Goal: Information Seeking & Learning: Check status

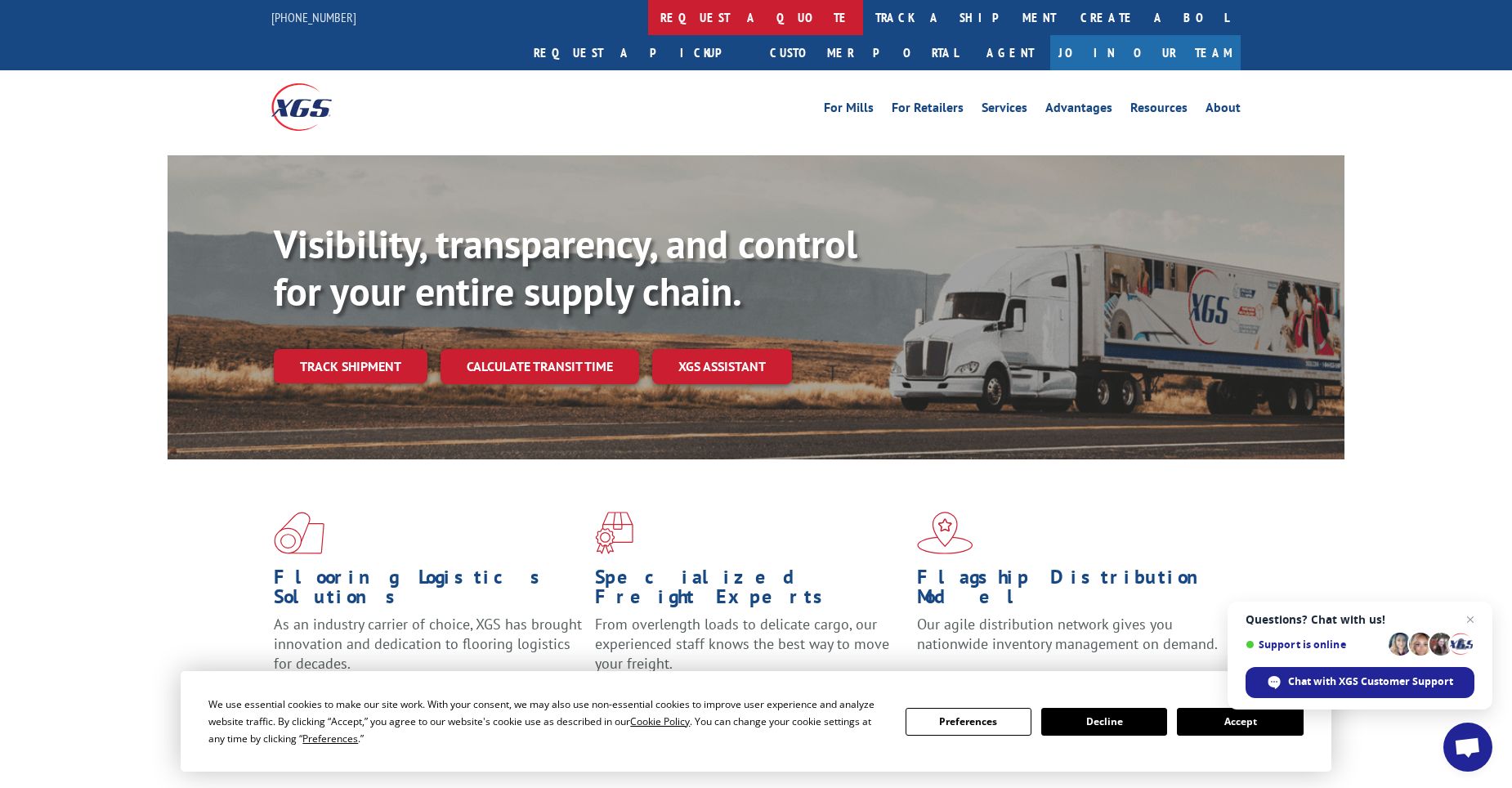
drag, startPoint x: 0, startPoint y: 0, endPoint x: 622, endPoint y: 23, distance: 622.4
click at [648, 23] on link "request a quote" at bounding box center [755, 17] width 215 height 35
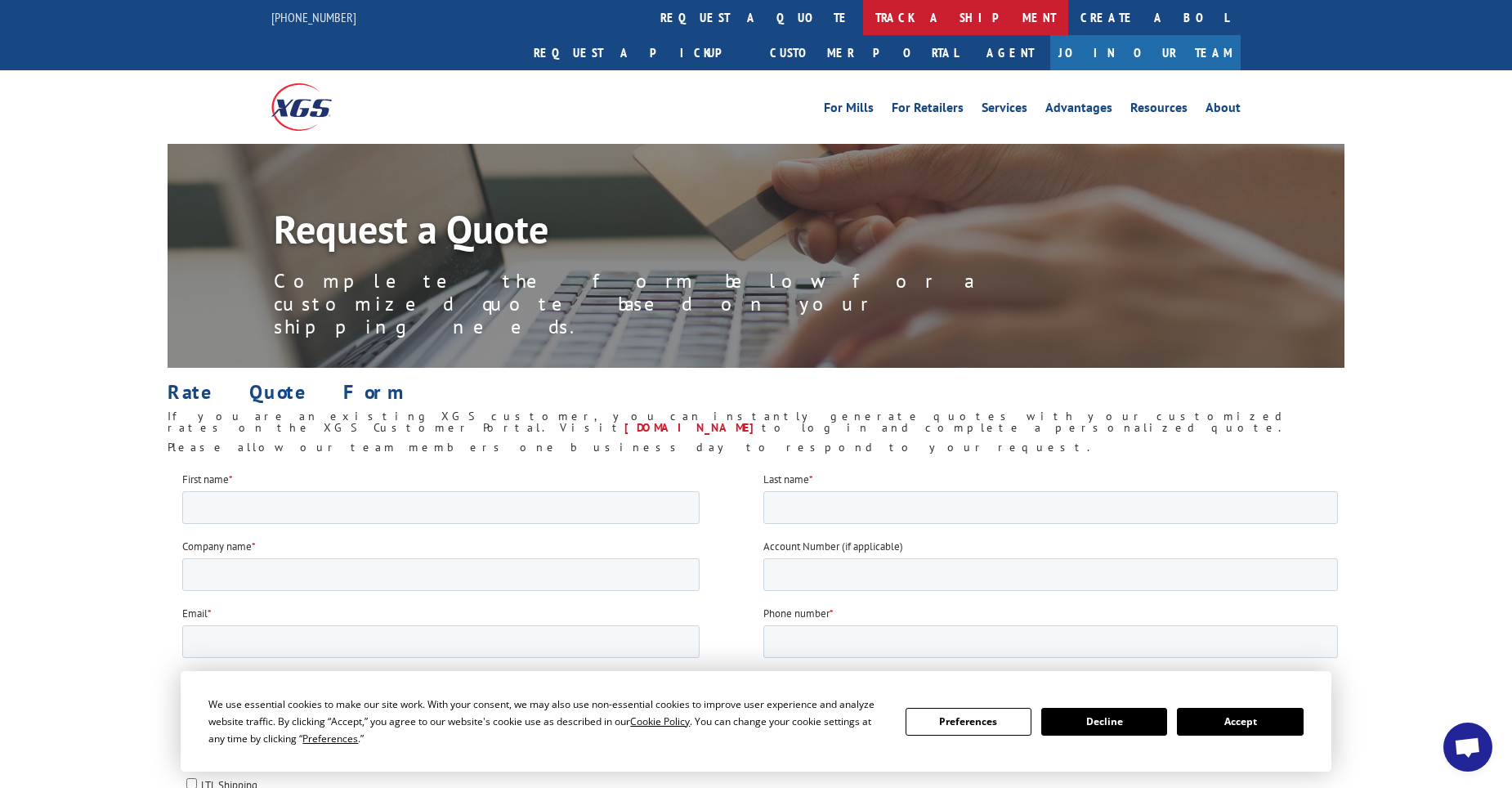
click at [863, 14] on link "track a shipment" at bounding box center [965, 17] width 205 height 35
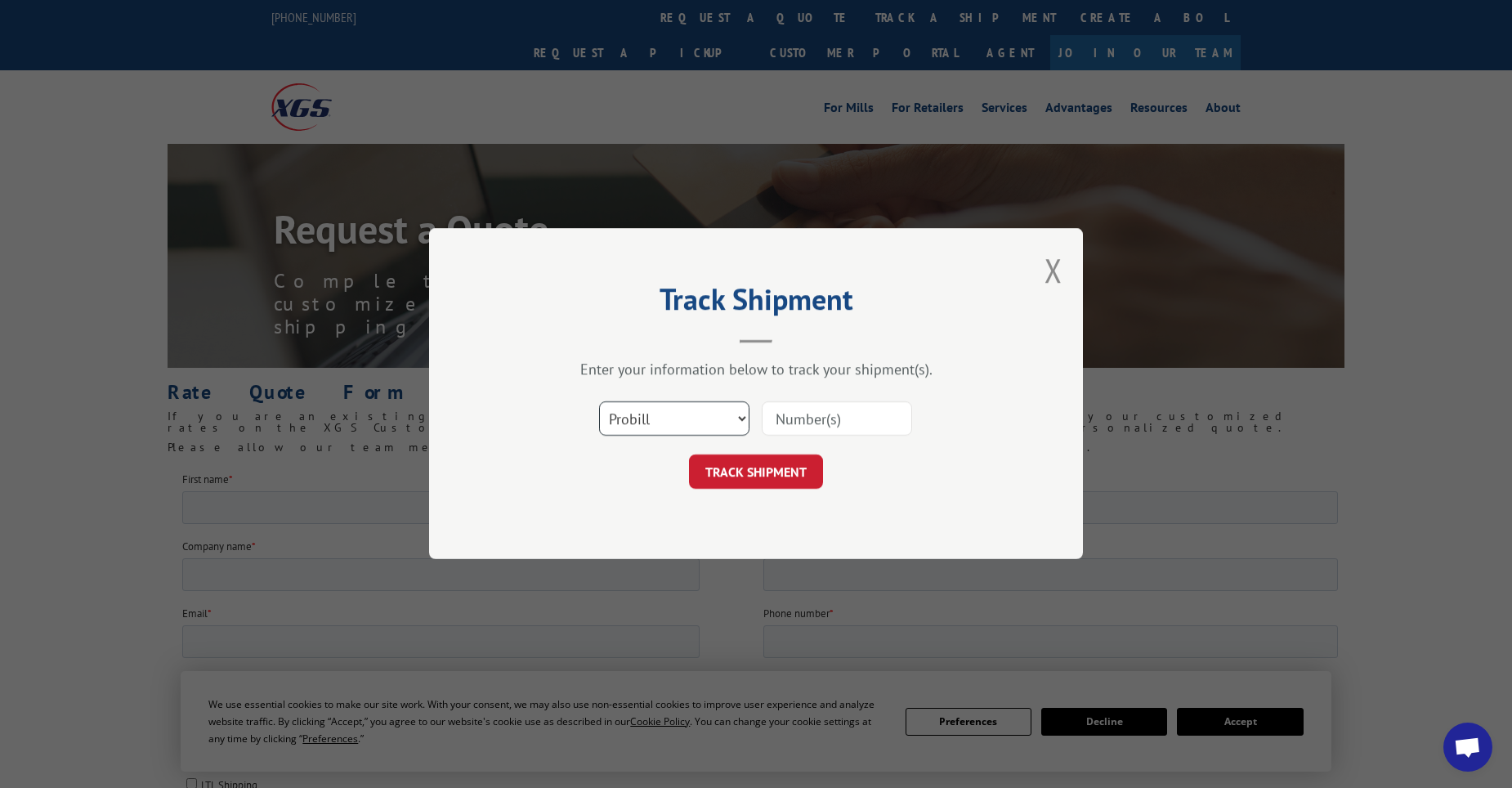
click at [691, 411] on select "Select category... Probill BOL PO" at bounding box center [674, 420] width 151 height 34
select select "po"
click at [599, 403] on select "Select category... Probill BOL PO" at bounding box center [674, 420] width 151 height 34
click at [810, 420] on input at bounding box center [836, 420] width 151 height 34
click at [827, 435] on input at bounding box center [836, 420] width 151 height 34
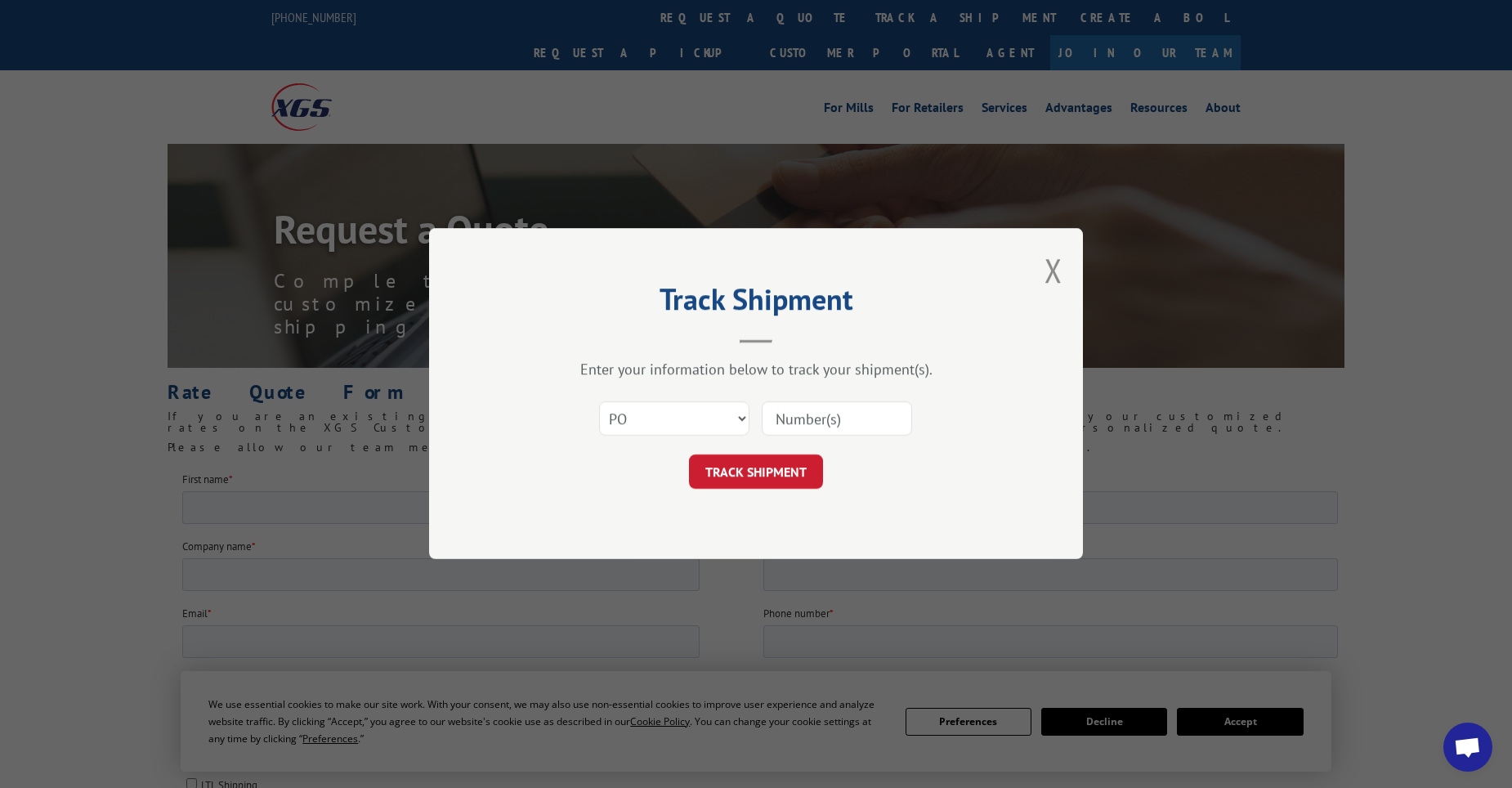
paste input "11519896"
type input "11519896"
click at [786, 468] on button "TRACK SHIPMENT" at bounding box center [756, 473] width 134 height 34
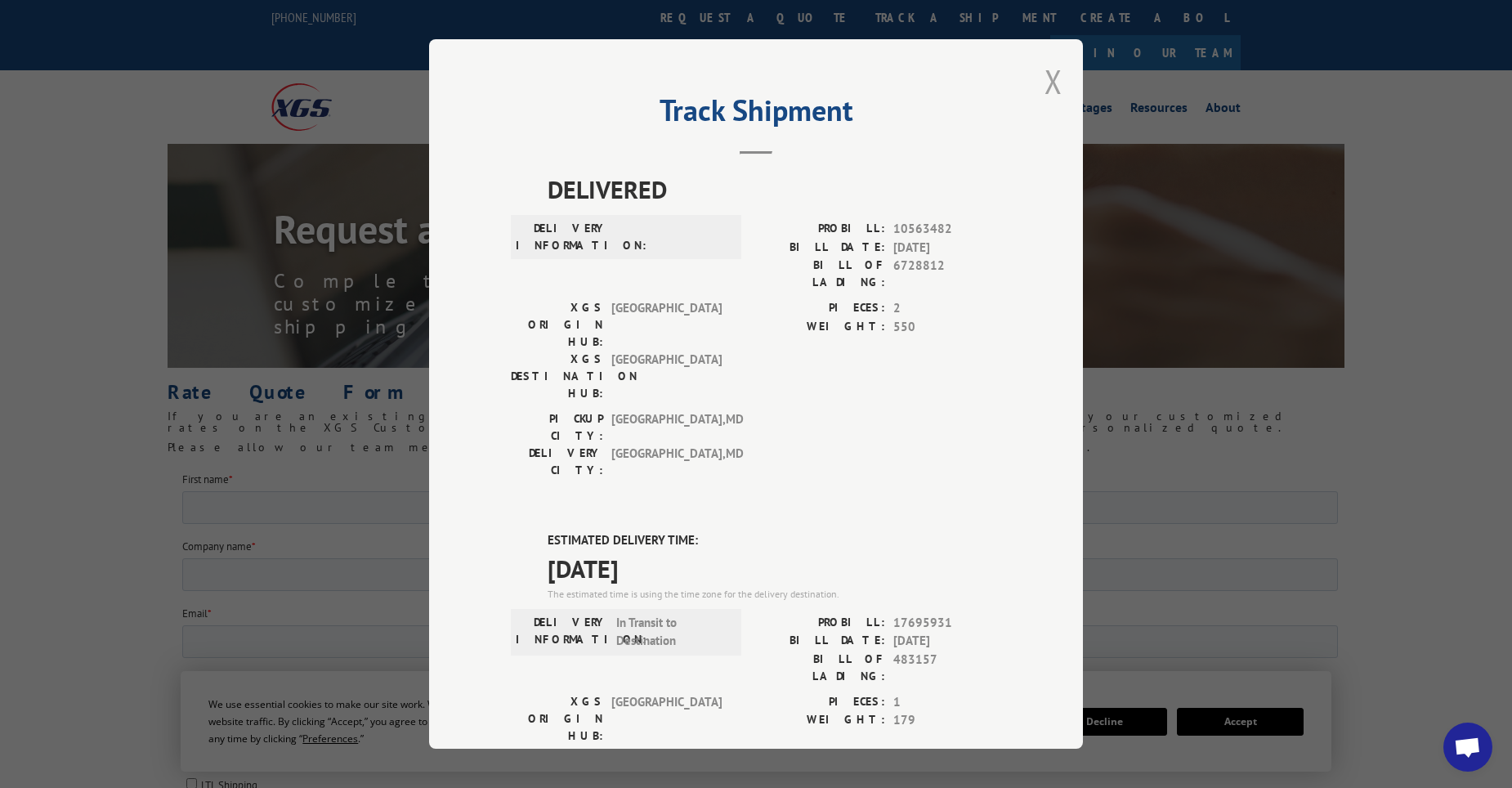
click at [1050, 88] on button "Close modal" at bounding box center [1054, 81] width 18 height 43
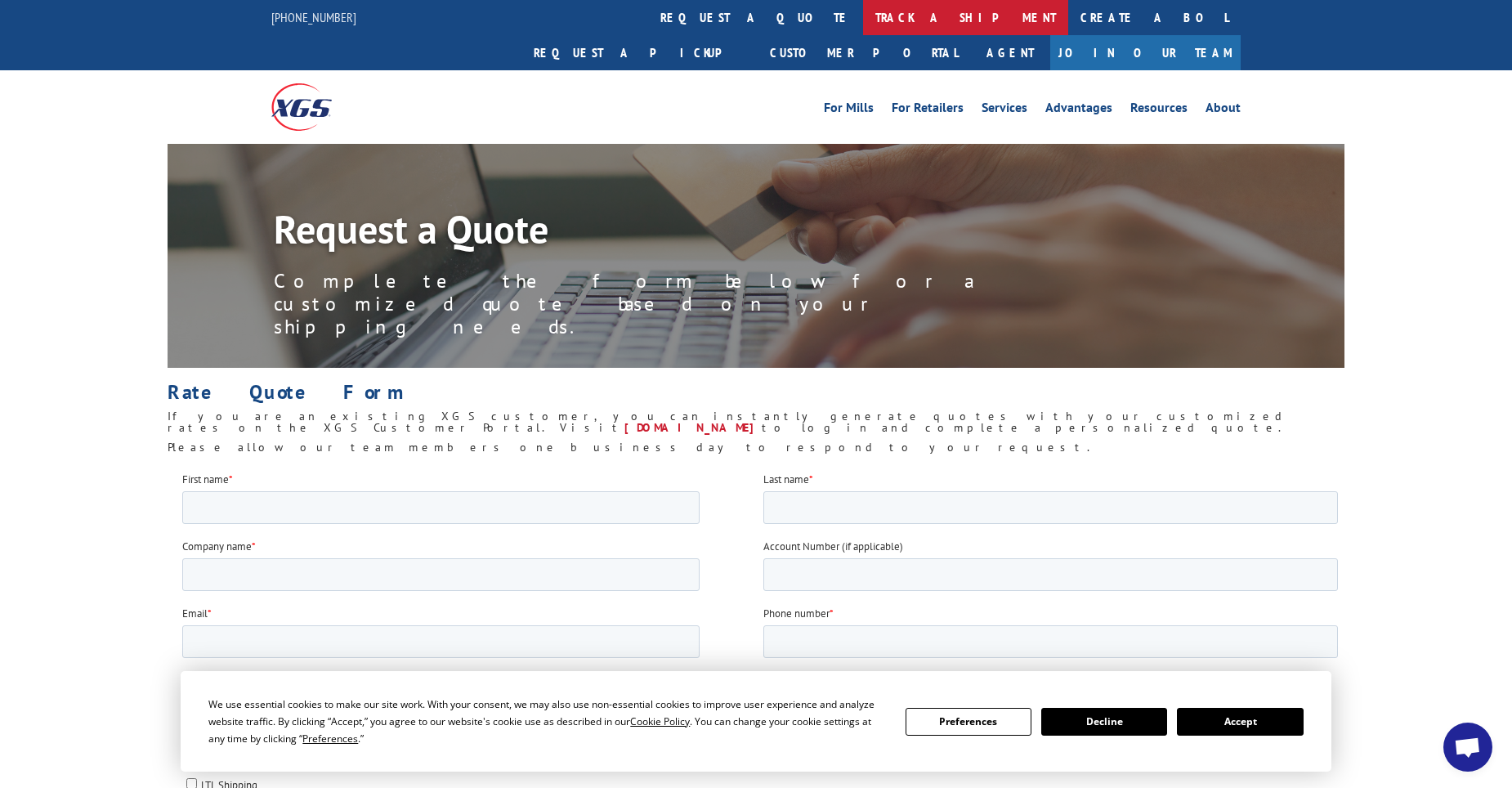
click at [863, 15] on link "track a shipment" at bounding box center [965, 17] width 205 height 35
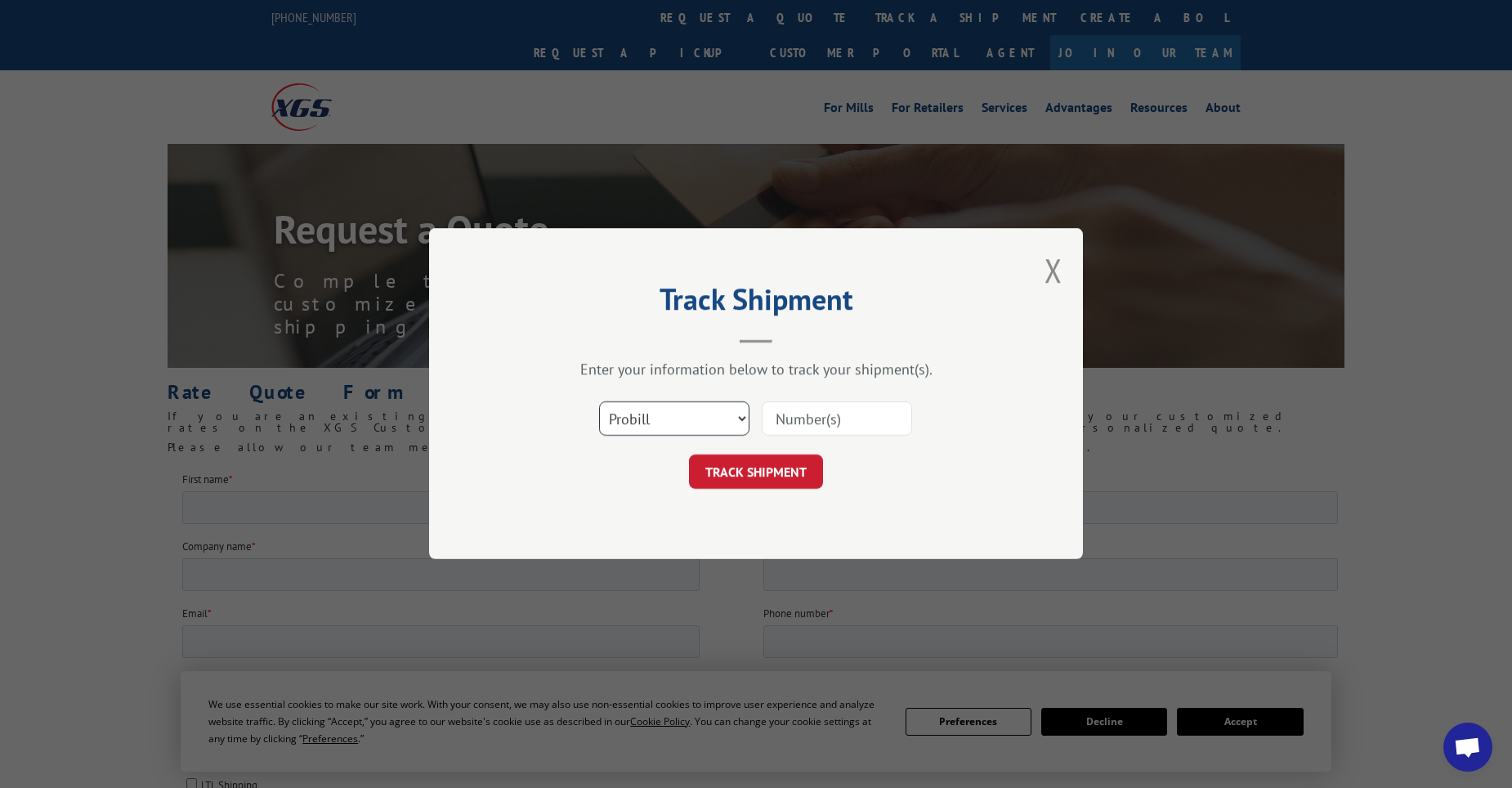
click at [706, 431] on select "Select category... Probill BOL PO" at bounding box center [674, 420] width 151 height 34
select select "po"
click at [599, 403] on select "Select category... Probill BOL PO" at bounding box center [674, 420] width 151 height 34
click at [859, 431] on input at bounding box center [836, 420] width 151 height 34
paste input "23502788"
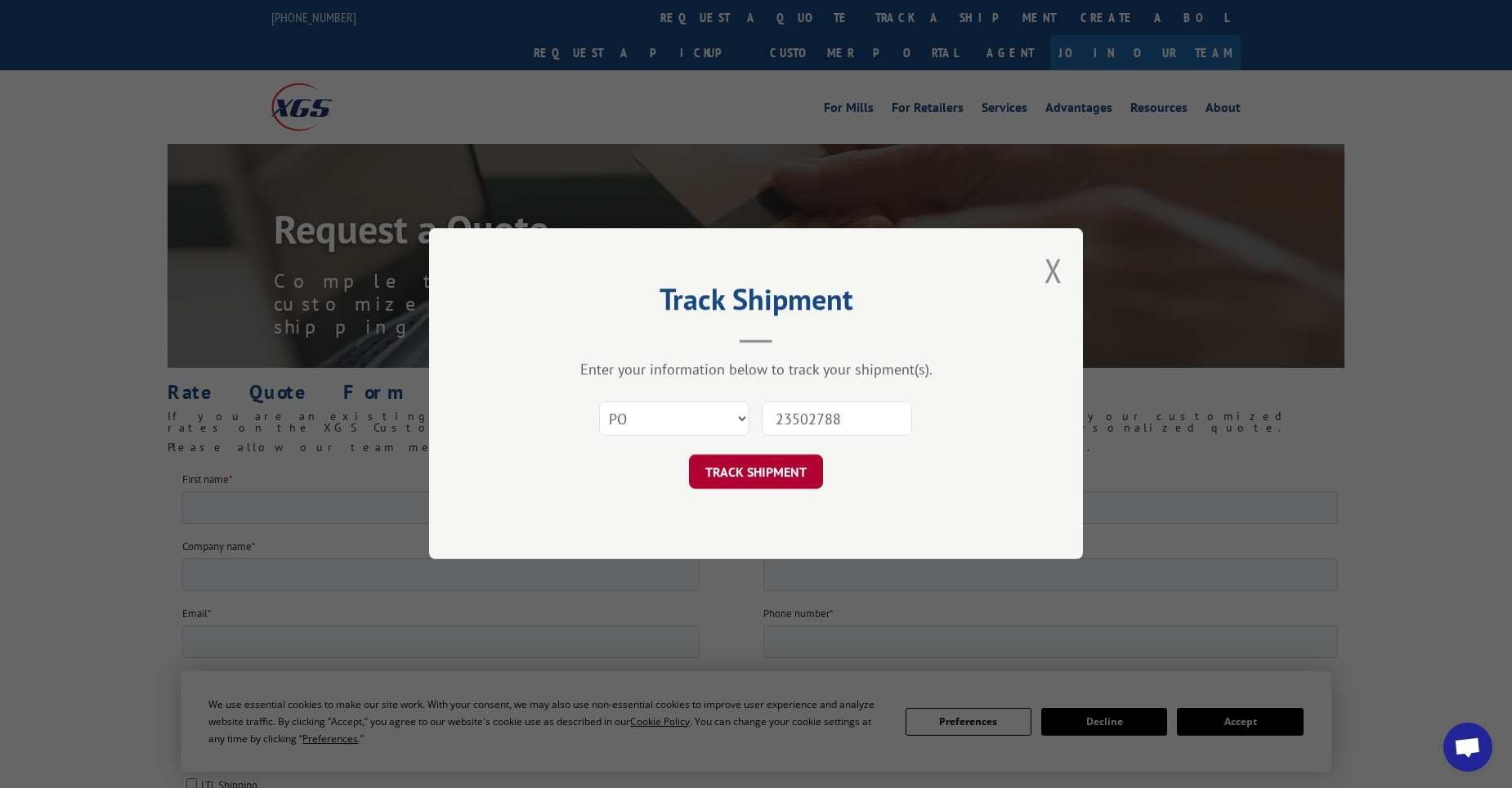
type input "23502788"
click at [728, 474] on button "TRACK SHIPMENT" at bounding box center [756, 473] width 134 height 34
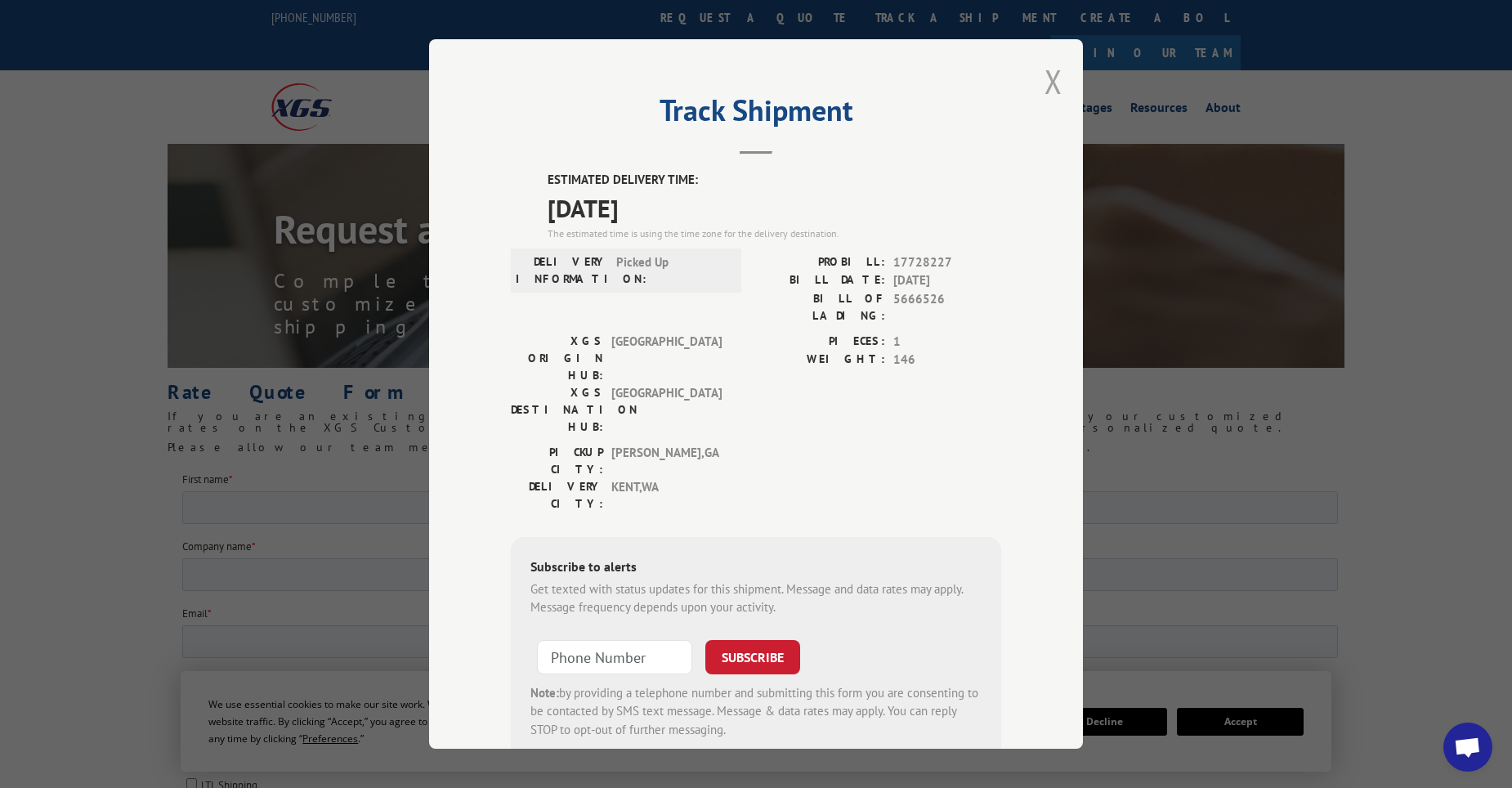
click at [1050, 76] on button "Close modal" at bounding box center [1054, 81] width 18 height 43
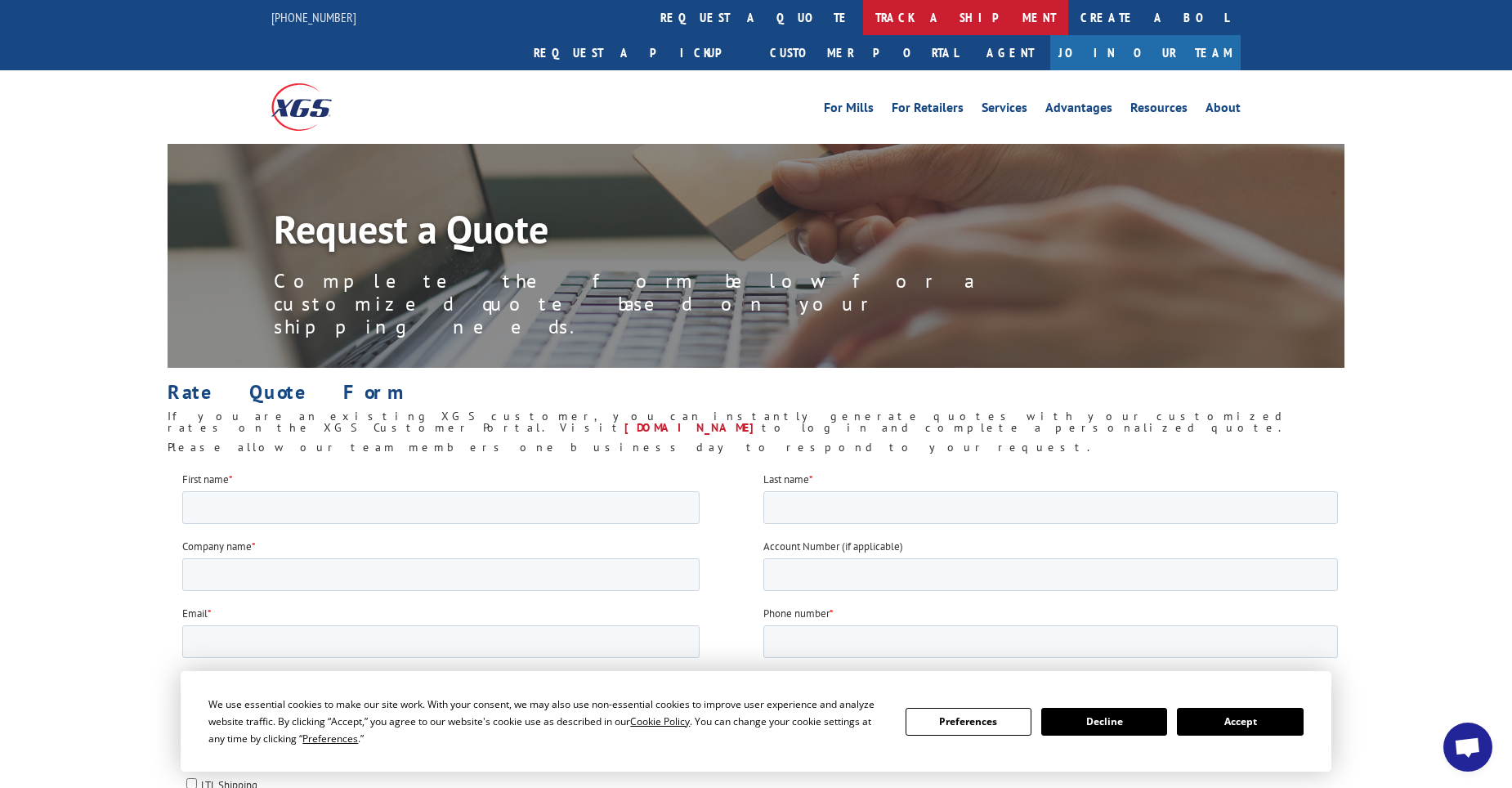
click at [863, 17] on link "track a shipment" at bounding box center [965, 17] width 205 height 35
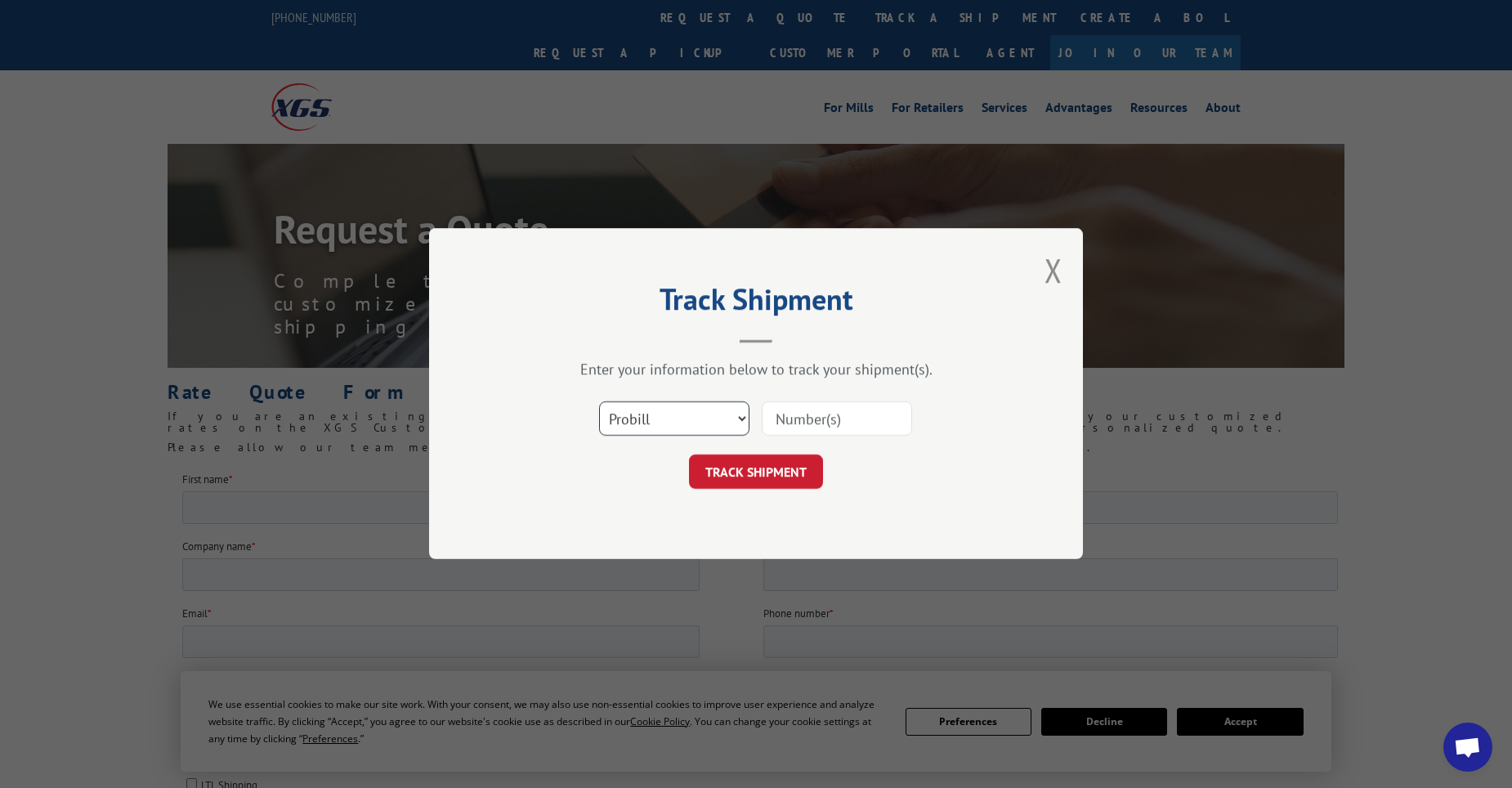
click at [678, 419] on select "Select category... Probill BOL PO" at bounding box center [674, 420] width 151 height 34
select select "po"
click at [599, 403] on select "Select category... Probill BOL PO" at bounding box center [674, 420] width 151 height 34
click at [824, 412] on input at bounding box center [836, 420] width 151 height 34
paste input "11520202"
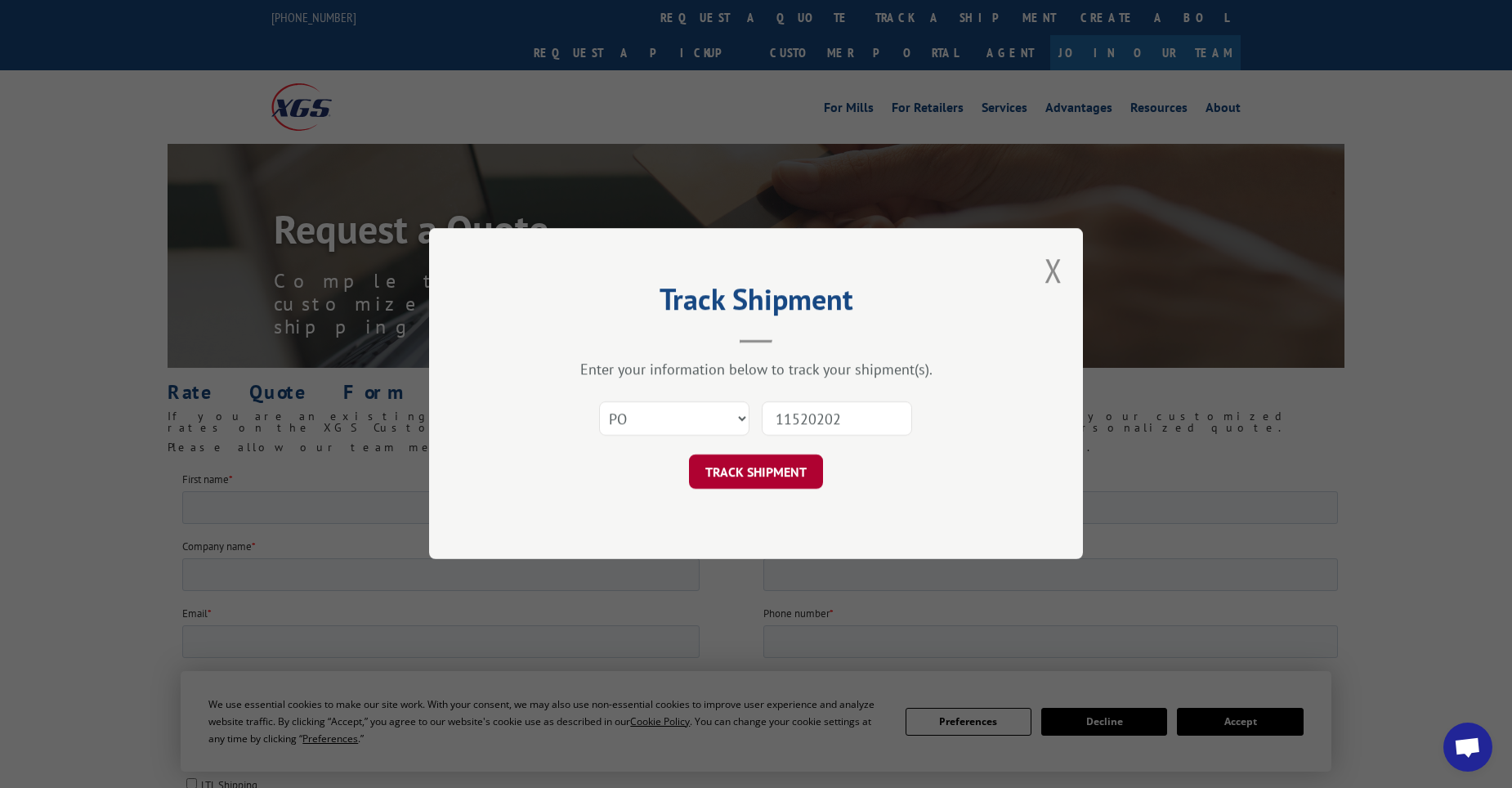
type input "11520202"
click at [793, 483] on button "TRACK SHIPMENT" at bounding box center [756, 473] width 134 height 34
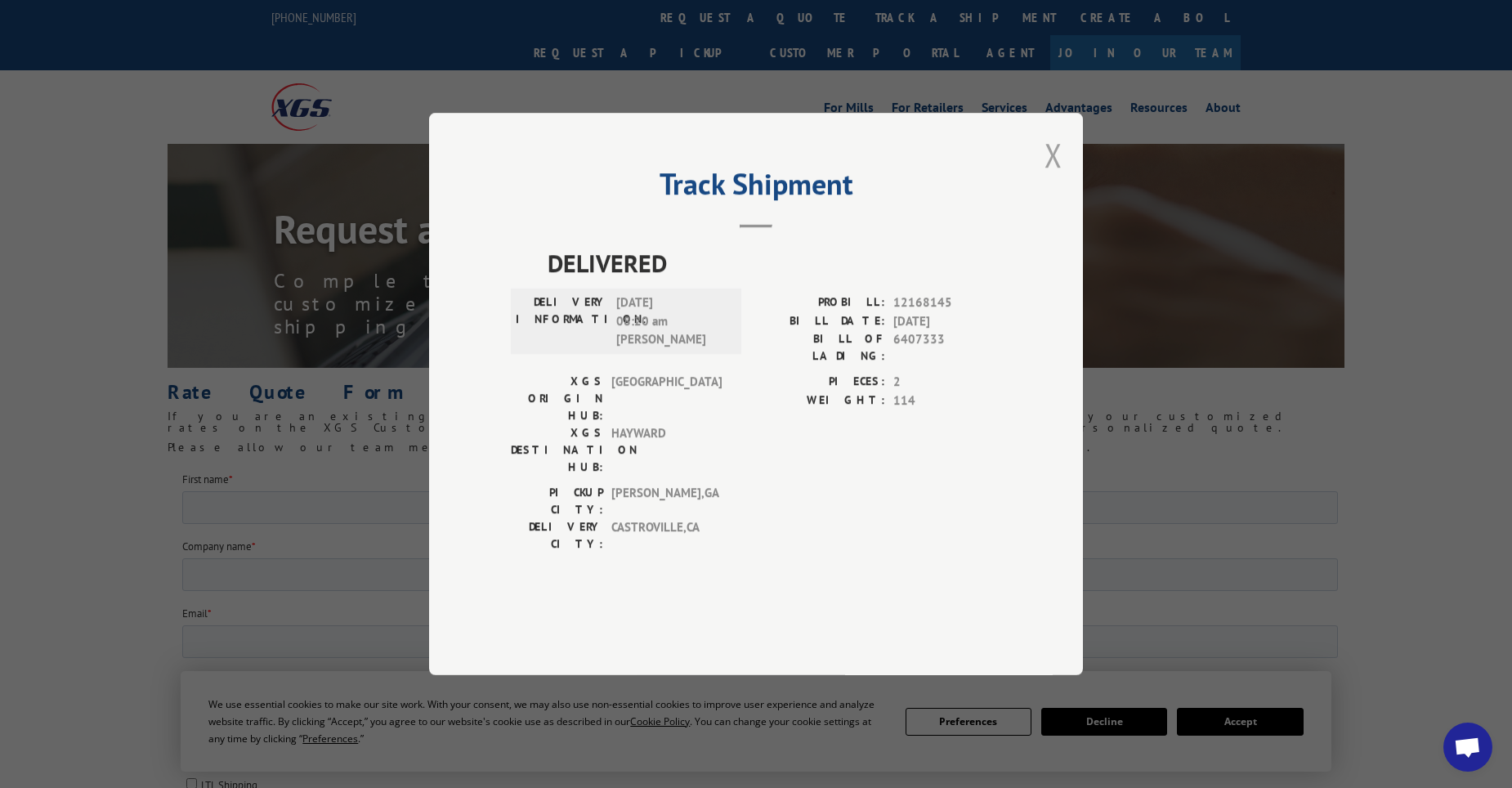
click at [1052, 177] on button "Close modal" at bounding box center [1054, 155] width 18 height 43
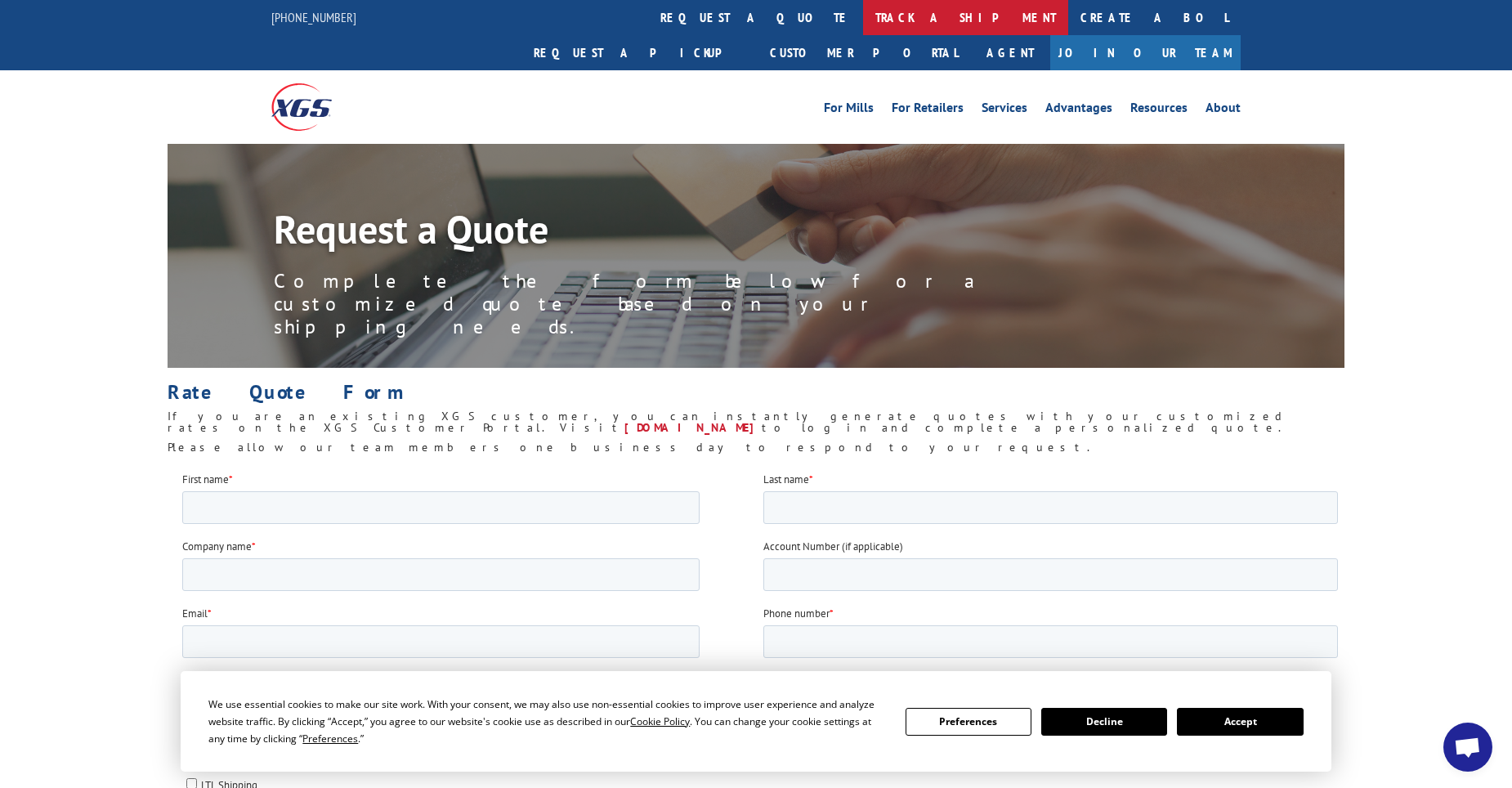
click at [863, 16] on link "track a shipment" at bounding box center [965, 17] width 205 height 35
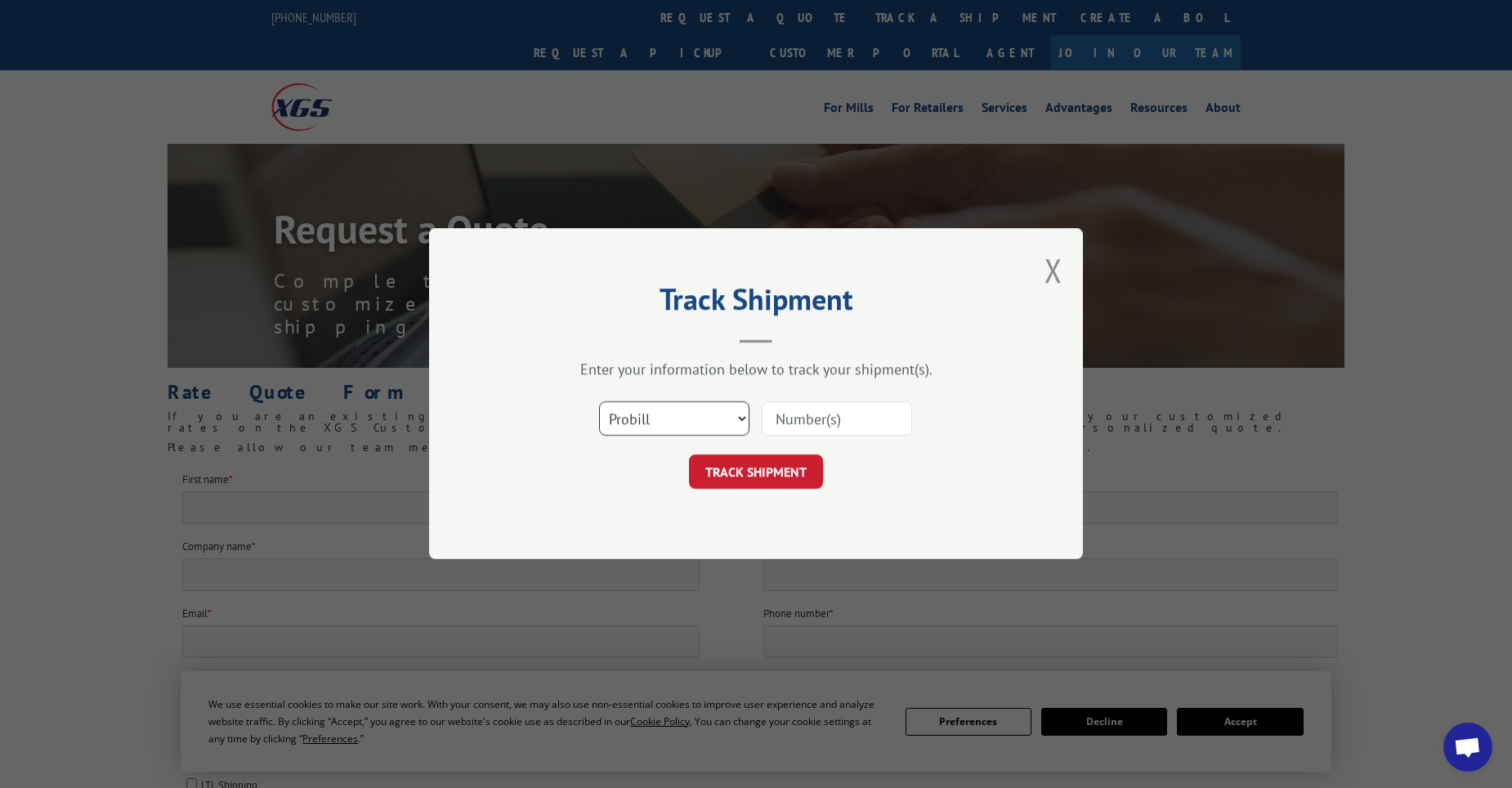
click at [693, 426] on select "Select category... Probill BOL PO" at bounding box center [674, 420] width 151 height 34
select select "po"
click at [599, 403] on select "Select category... Probill BOL PO" at bounding box center [674, 420] width 151 height 34
click at [865, 434] on input at bounding box center [836, 420] width 151 height 34
paste input "23502741"
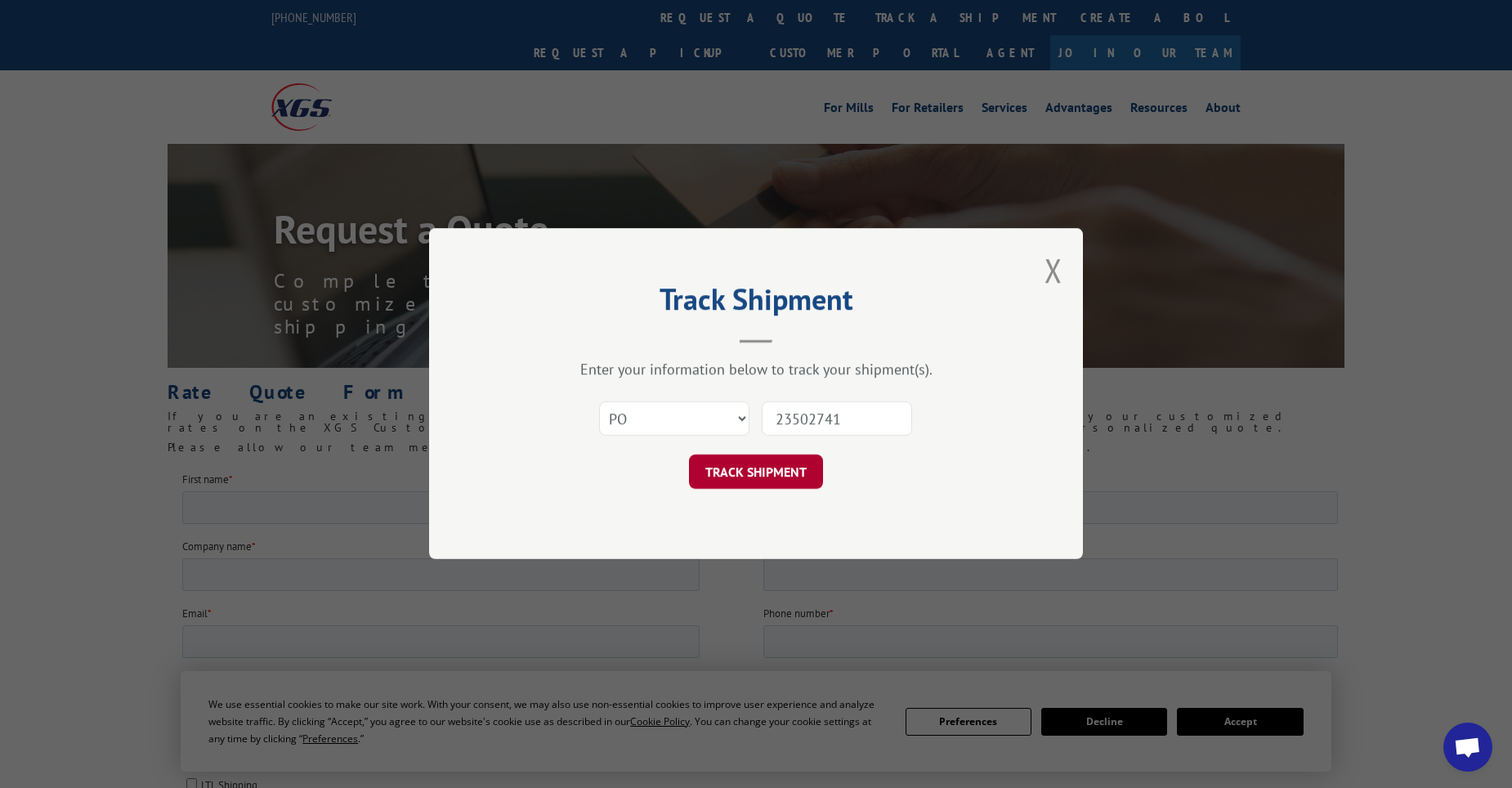
type input "23502741"
click at [797, 482] on button "TRACK SHIPMENT" at bounding box center [756, 473] width 134 height 34
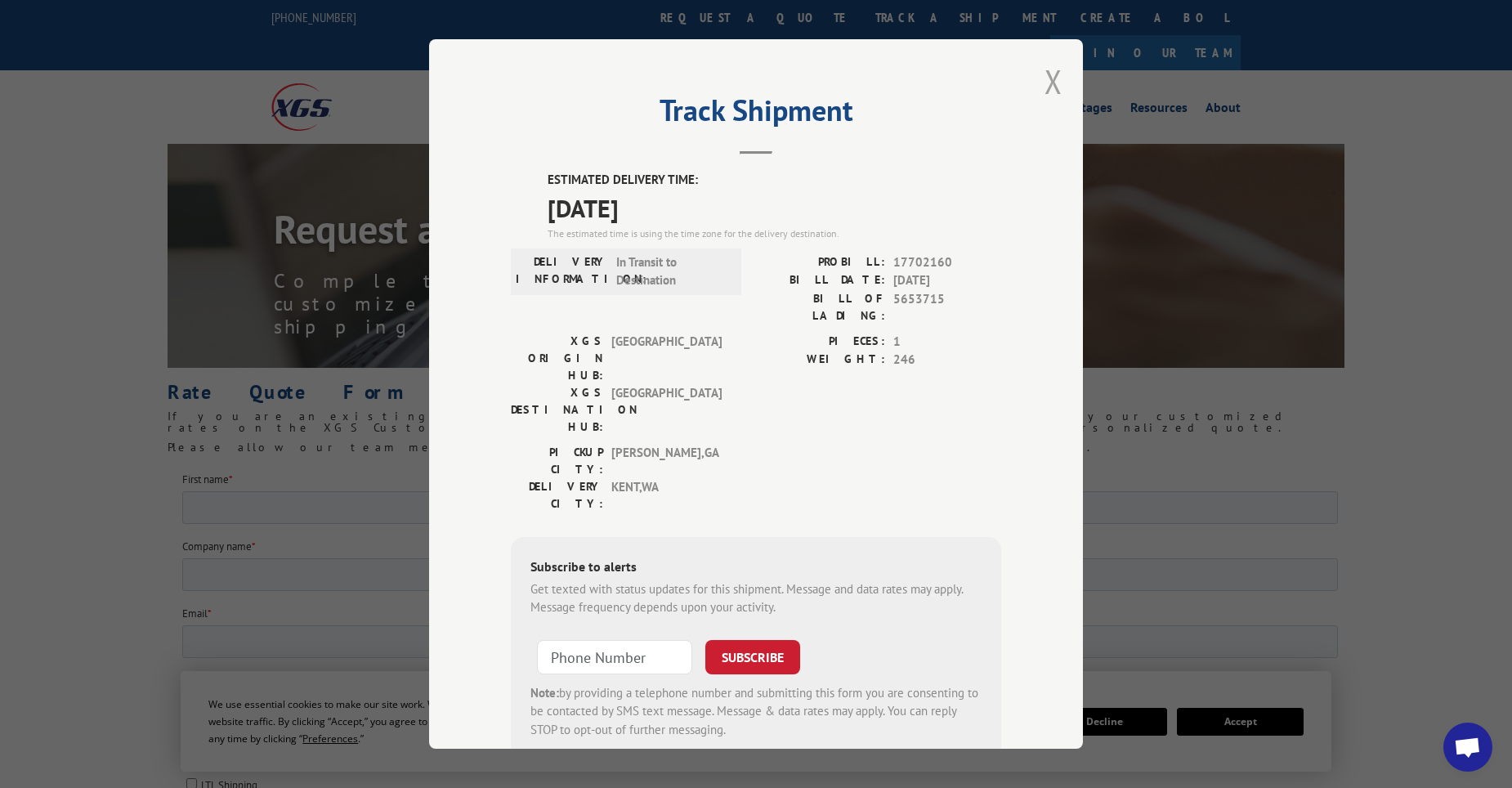
click at [1052, 77] on button "Close modal" at bounding box center [1054, 81] width 18 height 43
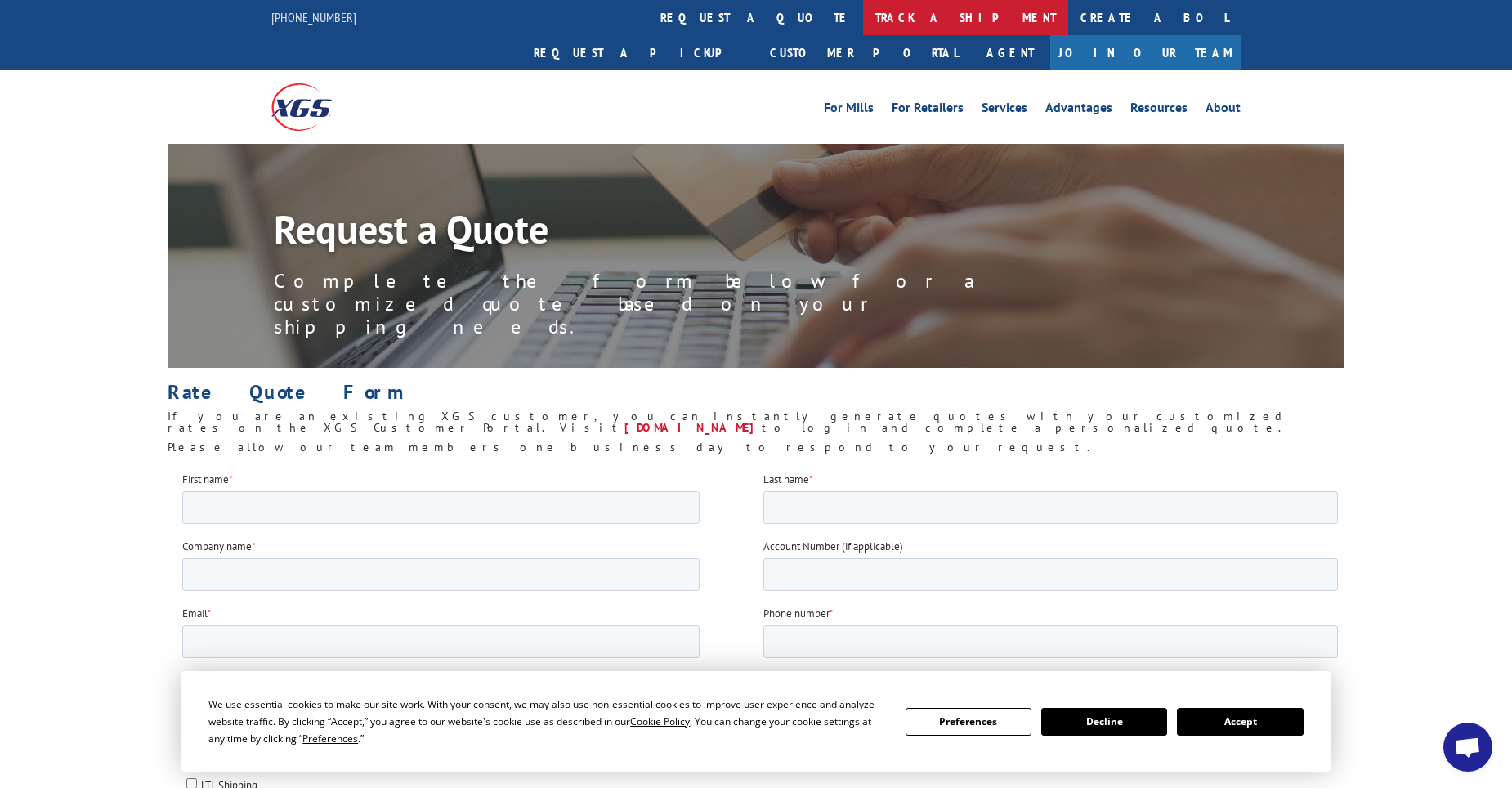
click at [863, 14] on link "track a shipment" at bounding box center [965, 17] width 205 height 35
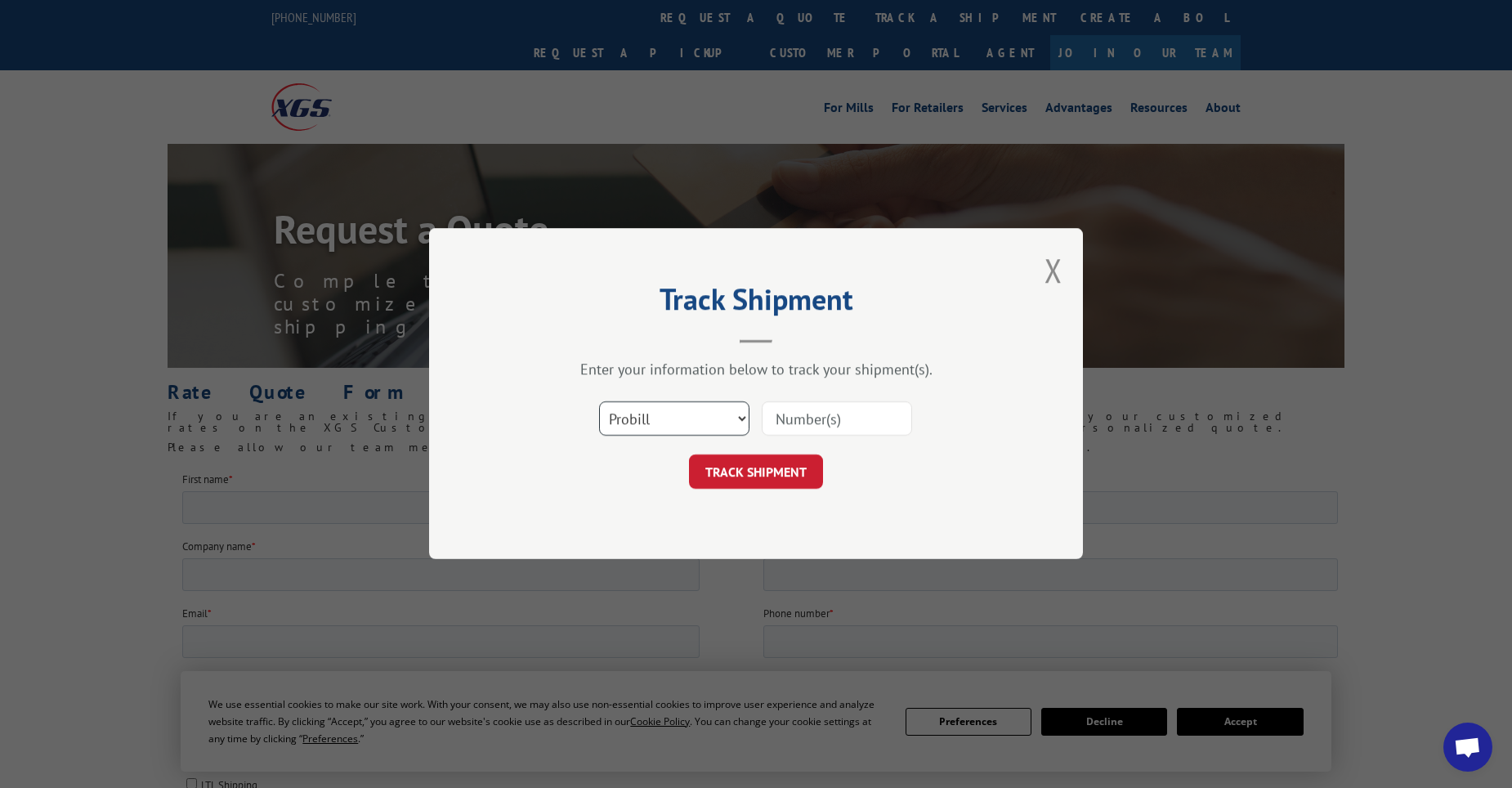
drag, startPoint x: 687, startPoint y: 419, endPoint x: 688, endPoint y: 427, distance: 8.1
click at [687, 419] on select "Select category... Probill BOL PO" at bounding box center [674, 420] width 151 height 34
click at [599, 403] on select "Select category... Probill BOL PO" at bounding box center [674, 420] width 151 height 34
click at [693, 419] on select "Select category... Probill BOL PO" at bounding box center [674, 420] width 151 height 34
select select "po"
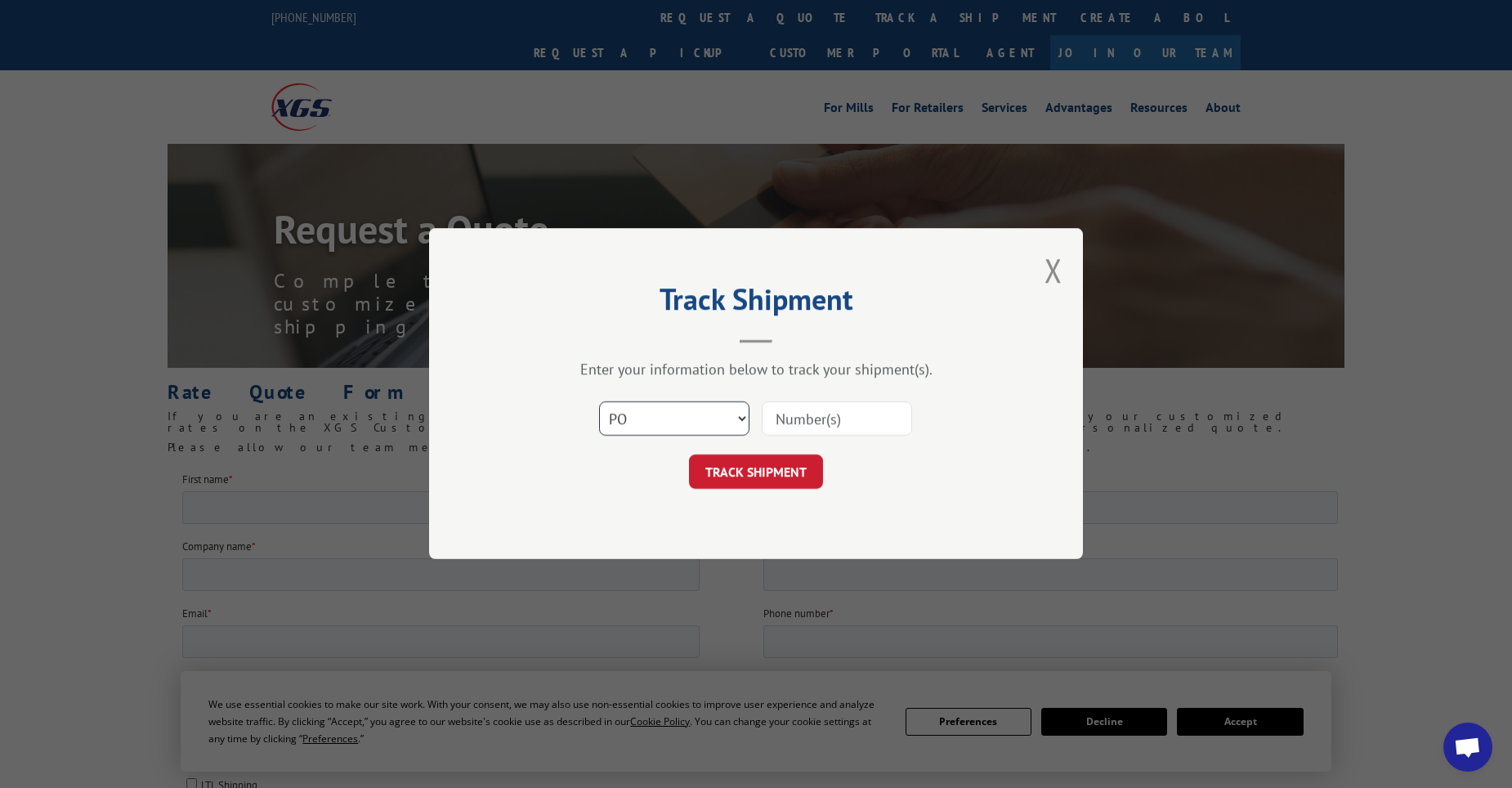
click at [599, 403] on select "Select category... Probill BOL PO" at bounding box center [674, 420] width 151 height 34
click at [881, 428] on input at bounding box center [836, 420] width 151 height 34
paste input "23502741"
type input "23502741"
click at [801, 471] on button "TRACK SHIPMENT" at bounding box center [756, 473] width 134 height 34
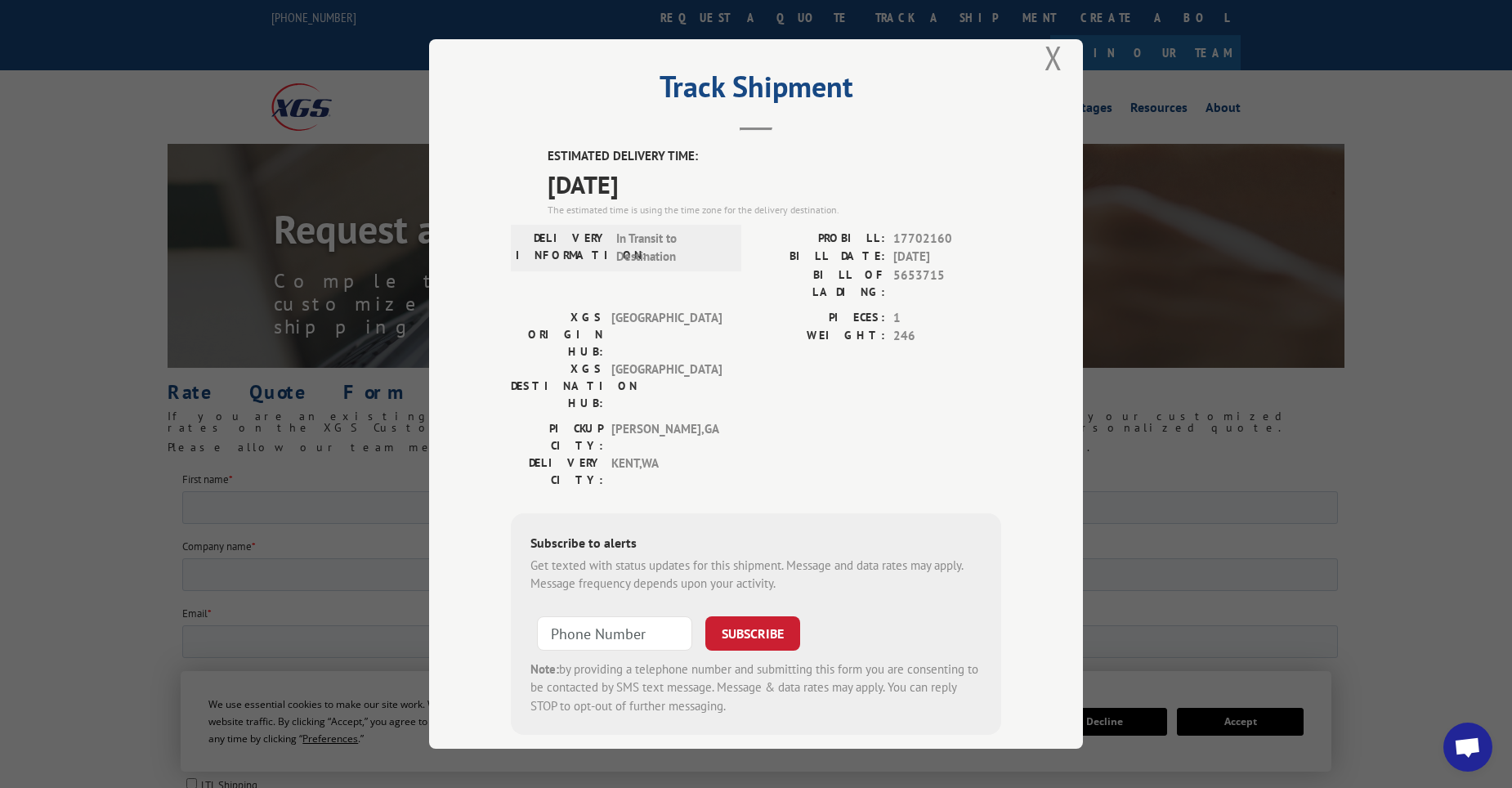
scroll to position [26, 0]
